Goal: Task Accomplishment & Management: Manage account settings

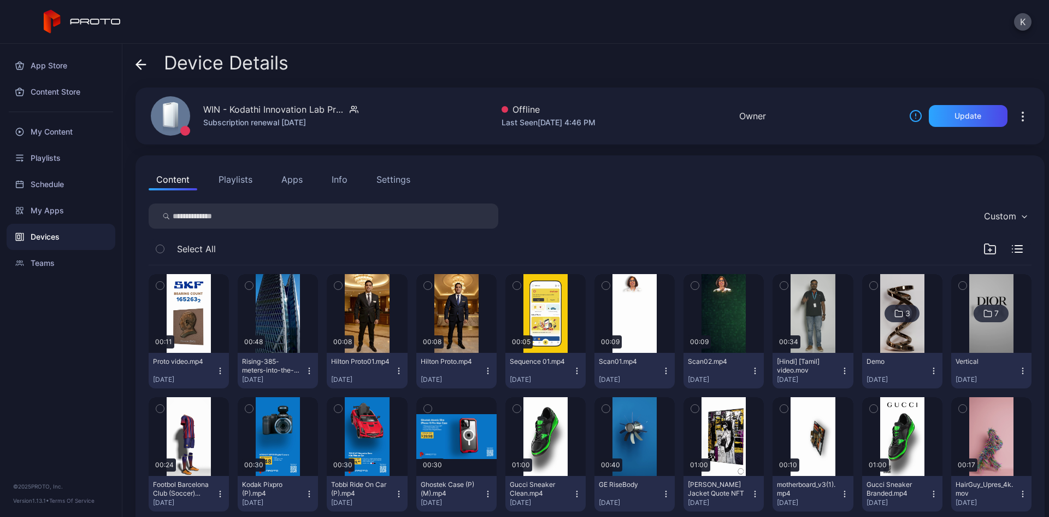
scroll to position [61, 0]
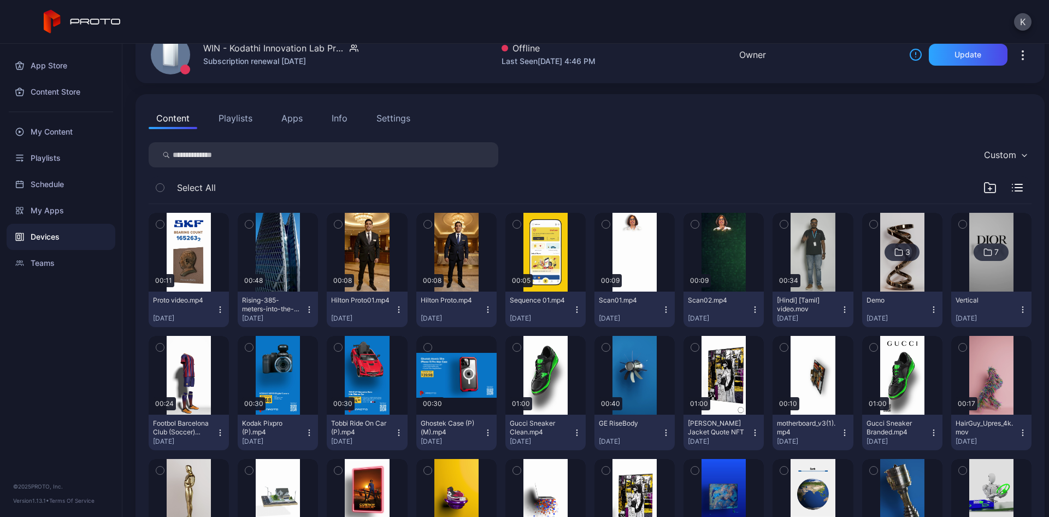
click at [161, 227] on icon "button" at bounding box center [160, 224] width 8 height 12
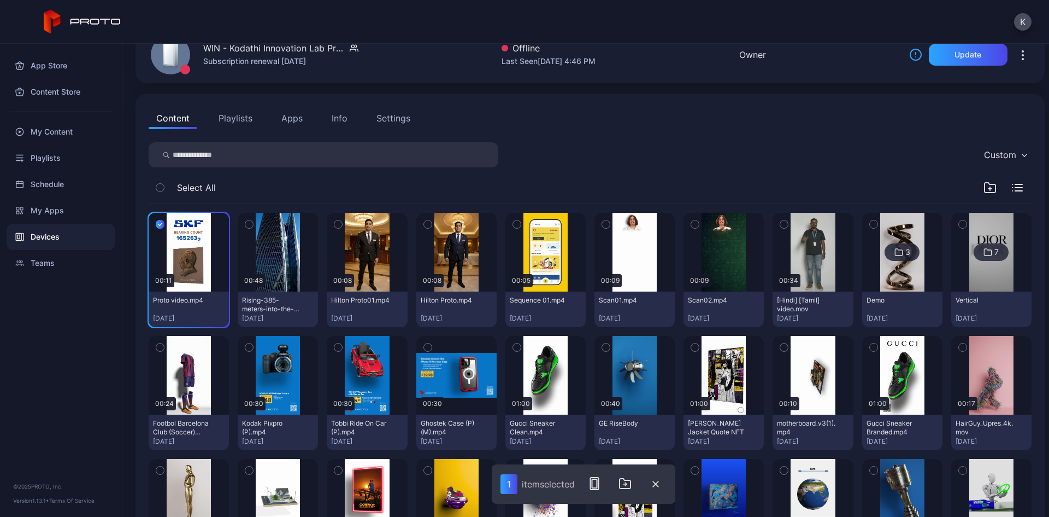
drag, startPoint x: 161, startPoint y: 227, endPoint x: 203, endPoint y: 190, distance: 56.1
click at [203, 190] on span "Select All" at bounding box center [196, 187] width 39 height 13
drag, startPoint x: 214, startPoint y: 262, endPoint x: 272, endPoint y: 181, distance: 99.9
click at [272, 181] on div "Select All" at bounding box center [590, 190] width 883 height 28
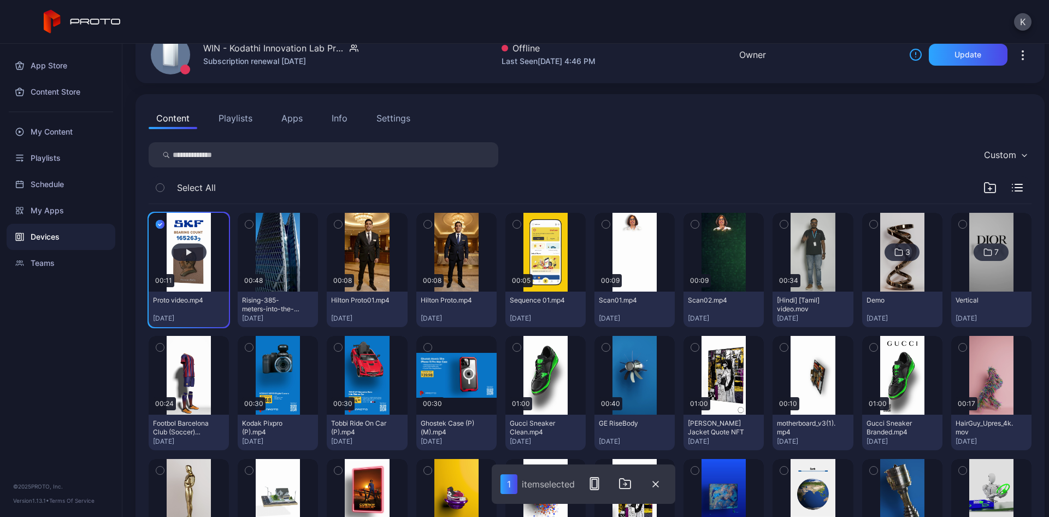
click at [189, 233] on button "button" at bounding box center [189, 252] width 80 height 79
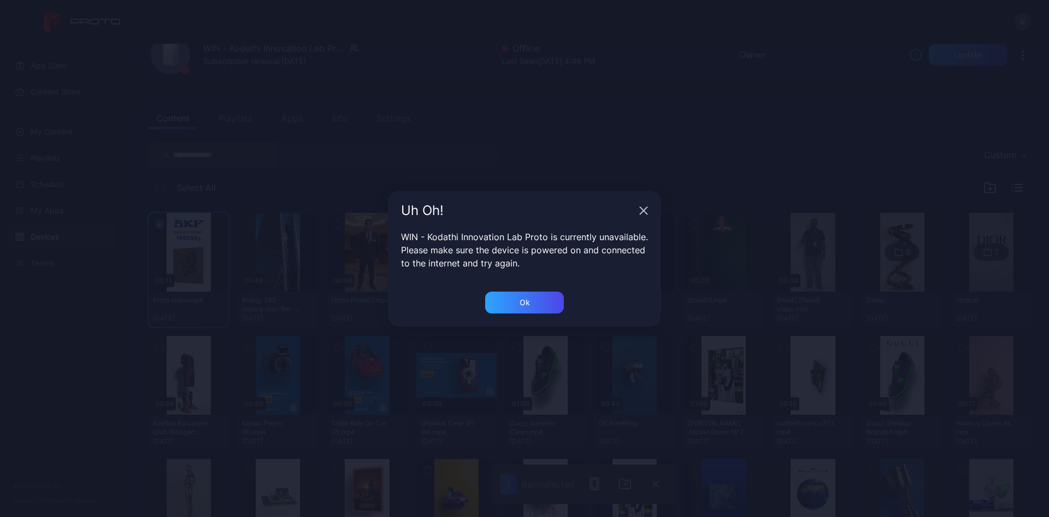
click at [645, 203] on div "Uh Oh!" at bounding box center [524, 210] width 273 height 39
click at [643, 207] on icon "button" at bounding box center [643, 210] width 9 height 9
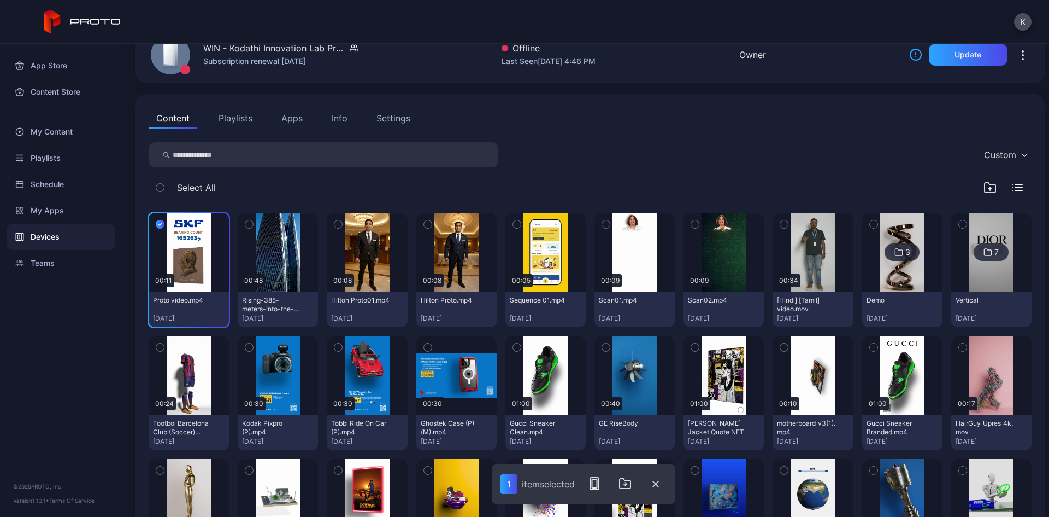
click at [160, 226] on icon "button" at bounding box center [160, 224] width 9 height 12
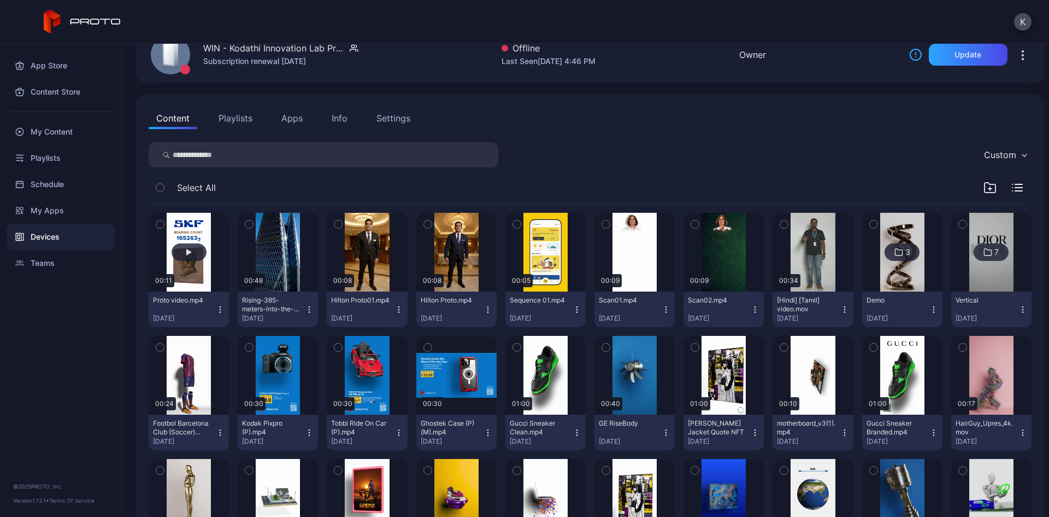
click at [188, 219] on button "button" at bounding box center [189, 252] width 80 height 79
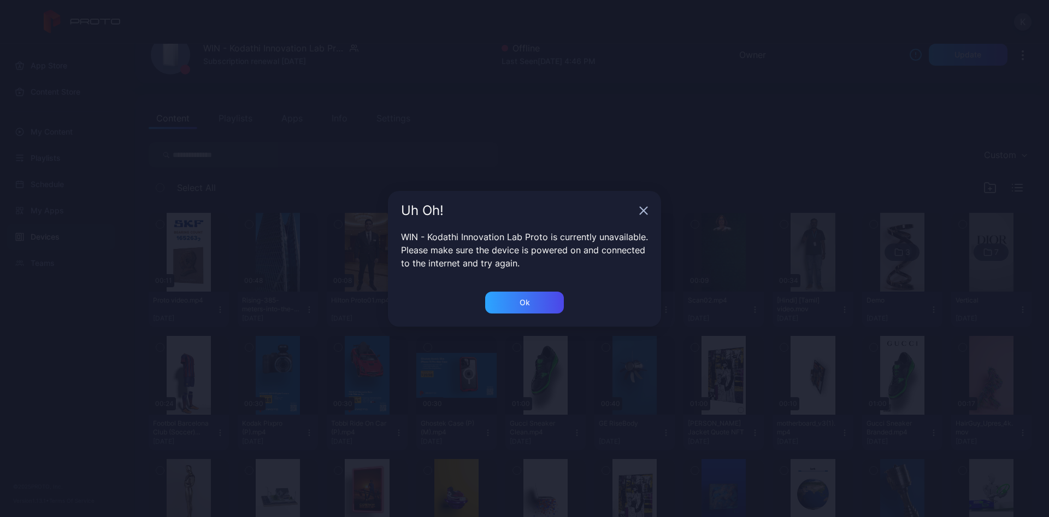
click at [643, 214] on icon "button" at bounding box center [643, 210] width 9 height 9
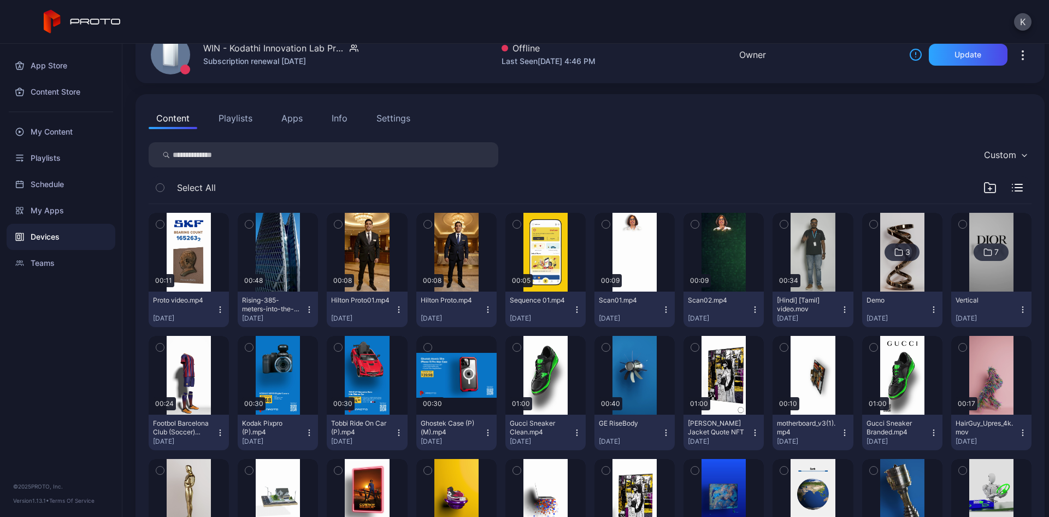
click at [218, 309] on icon "button" at bounding box center [220, 309] width 9 height 9
